Goal: Transaction & Acquisition: Register for event/course

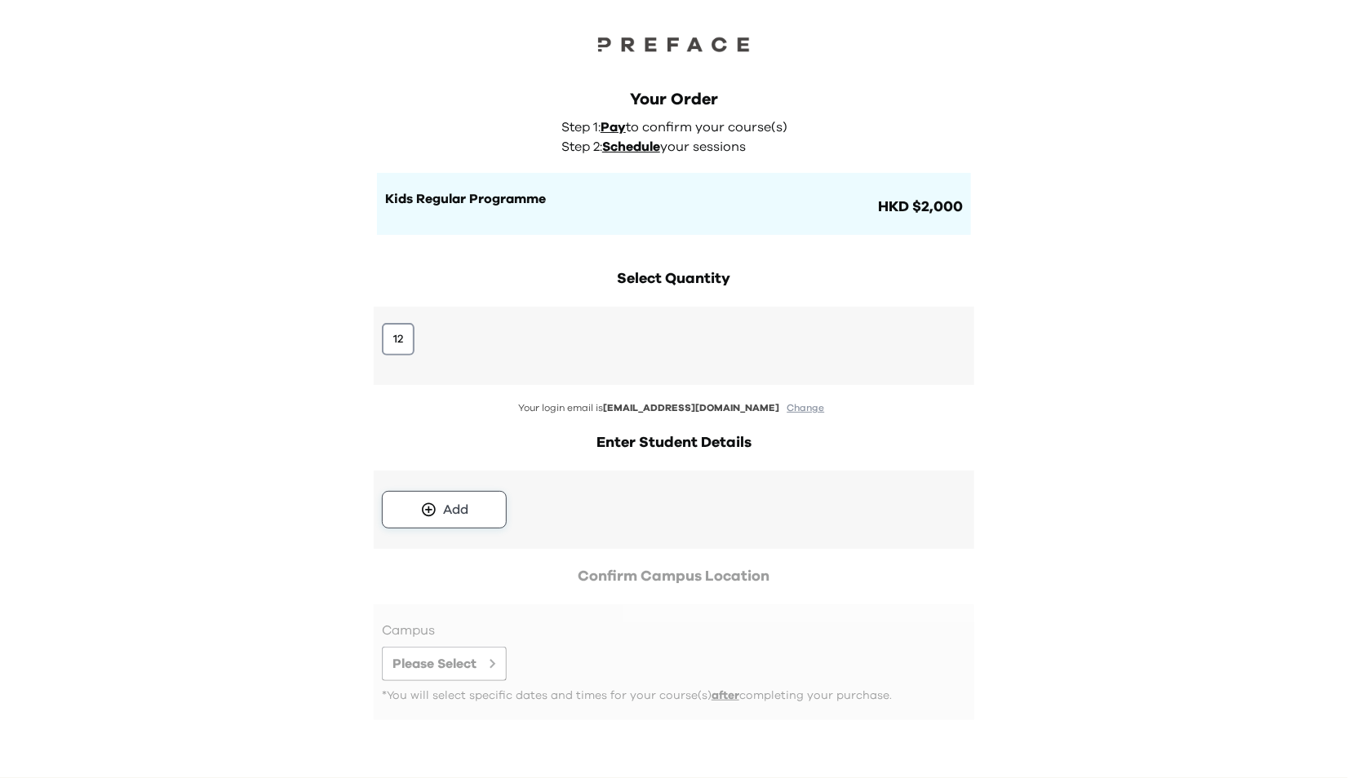
click at [453, 517] on div "Add" at bounding box center [456, 510] width 25 height 20
